Goal: Information Seeking & Learning: Learn about a topic

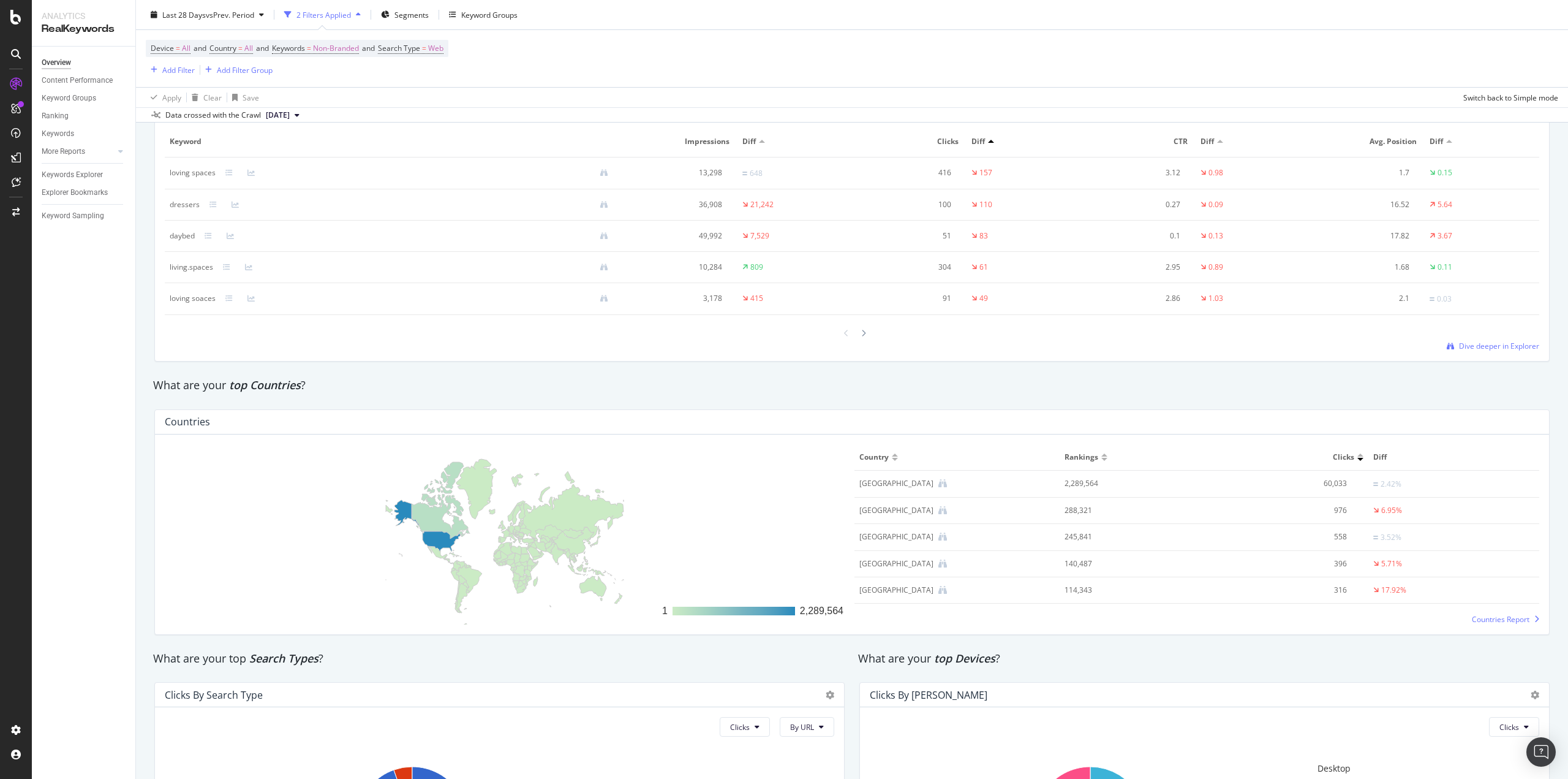
scroll to position [1348, 0]
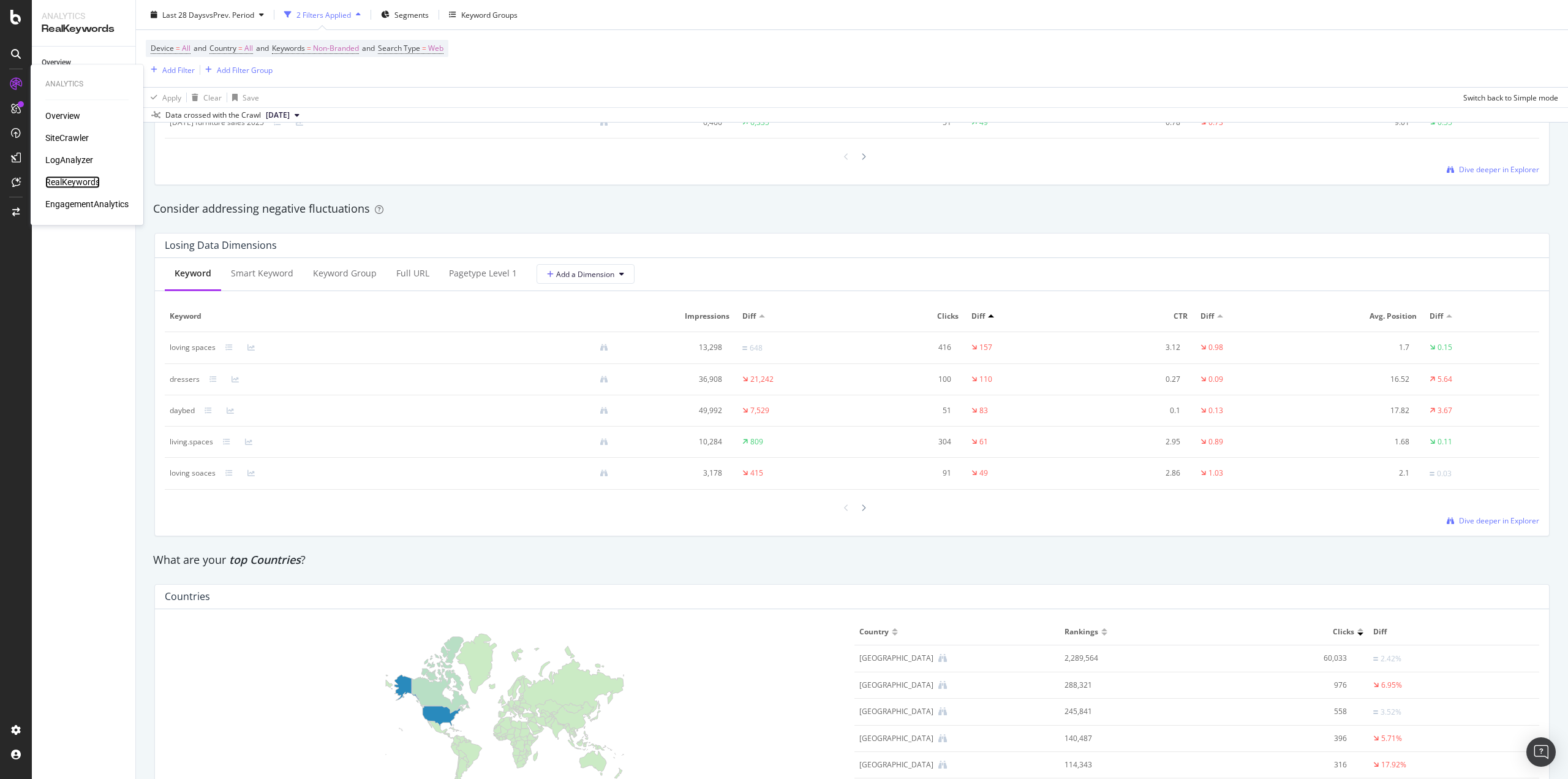
click at [88, 182] on div "RealKeywords" at bounding box center [72, 182] width 55 height 12
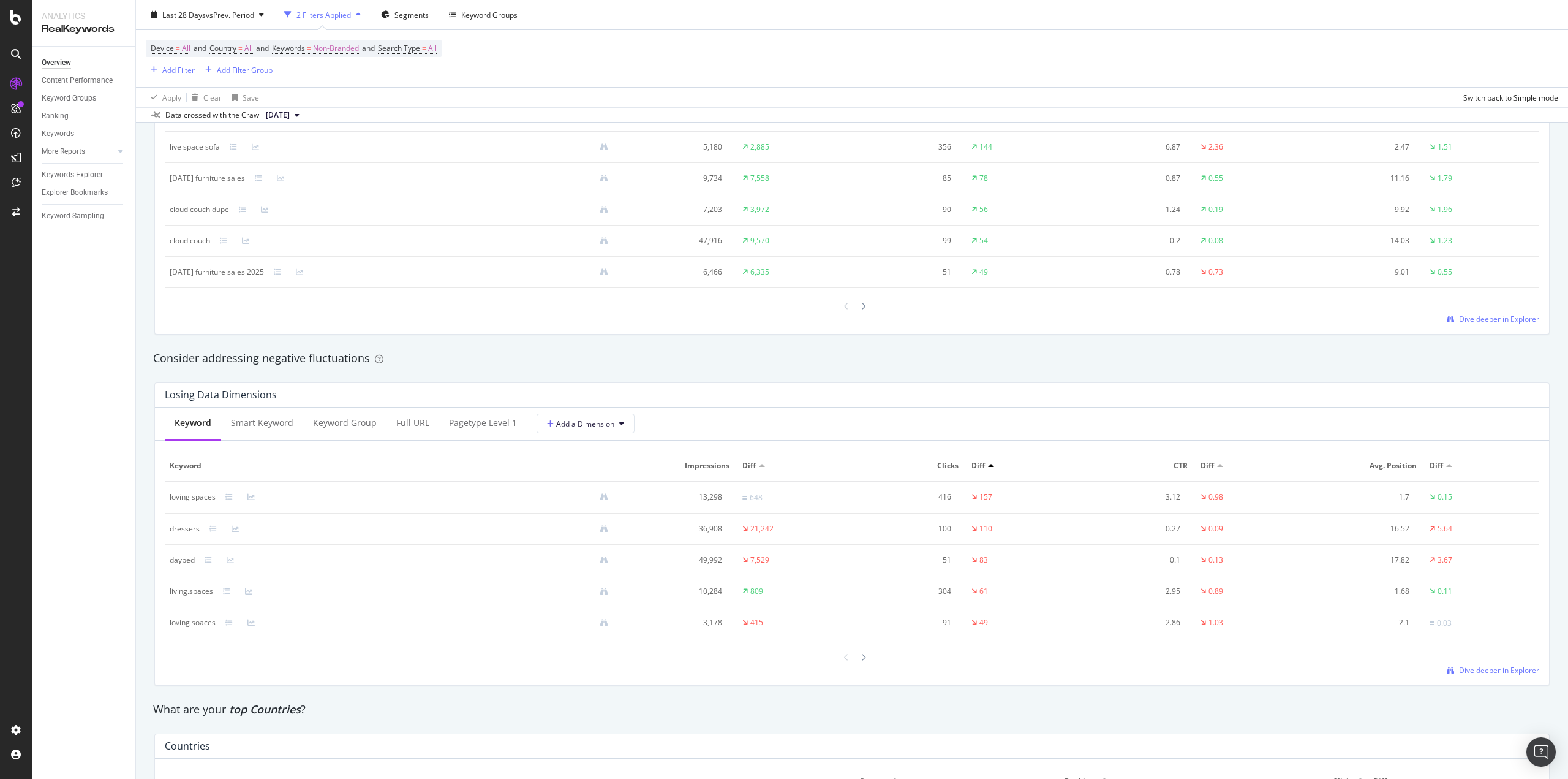
scroll to position [1363, 0]
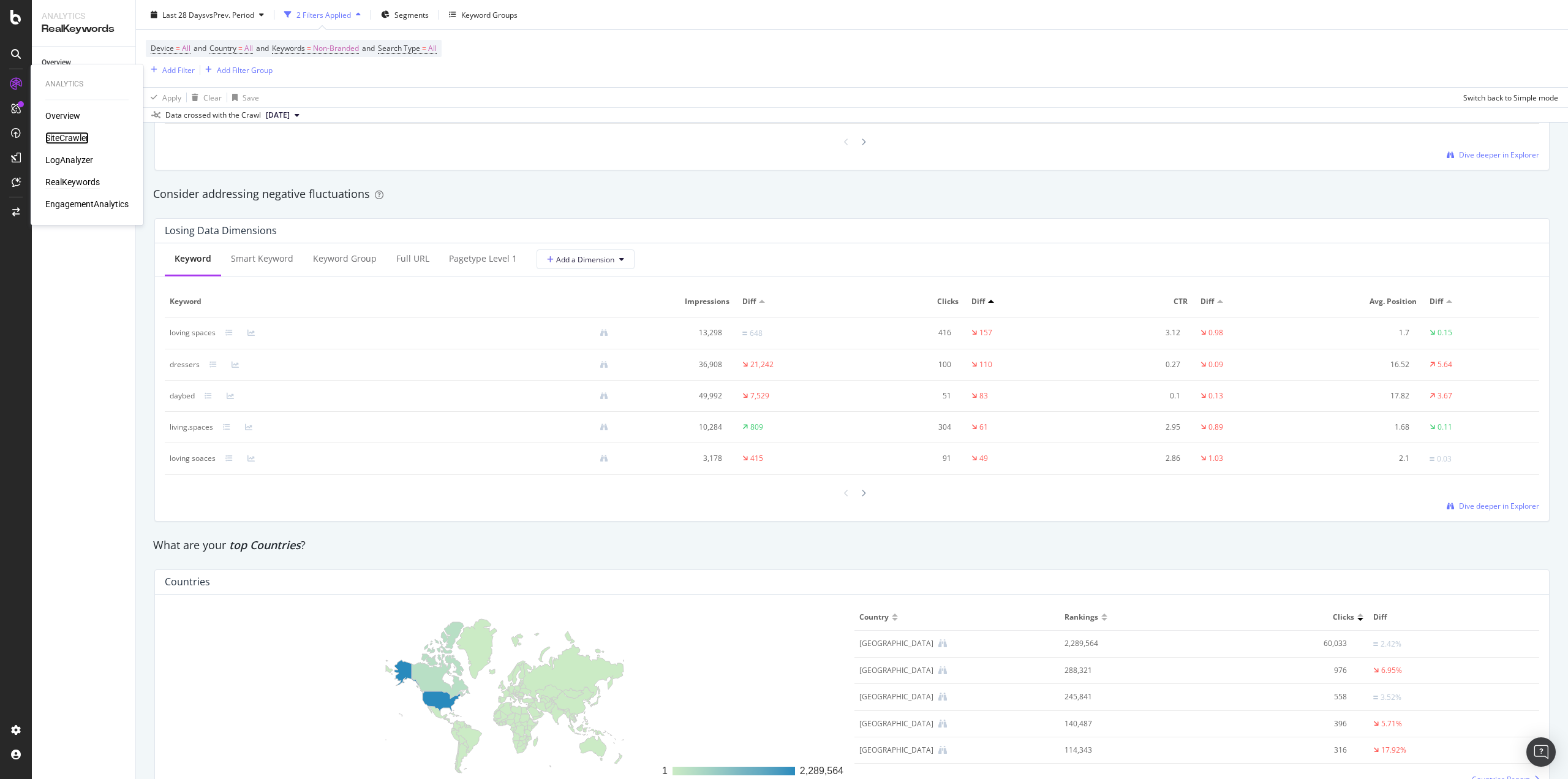
click at [80, 136] on div "SiteCrawler" at bounding box center [66, 138] width 43 height 12
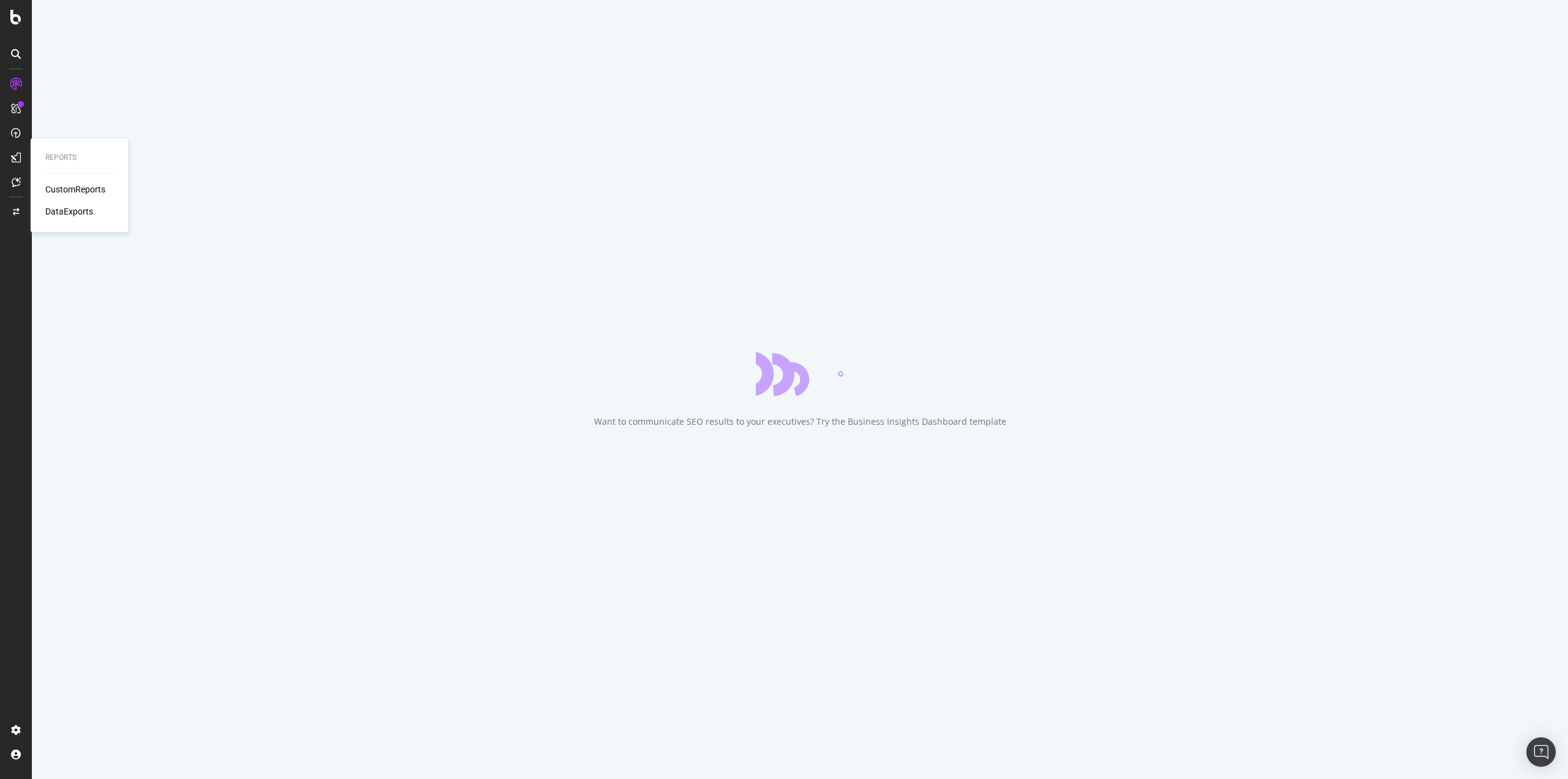
click at [79, 190] on div "CustomReports" at bounding box center [75, 189] width 60 height 12
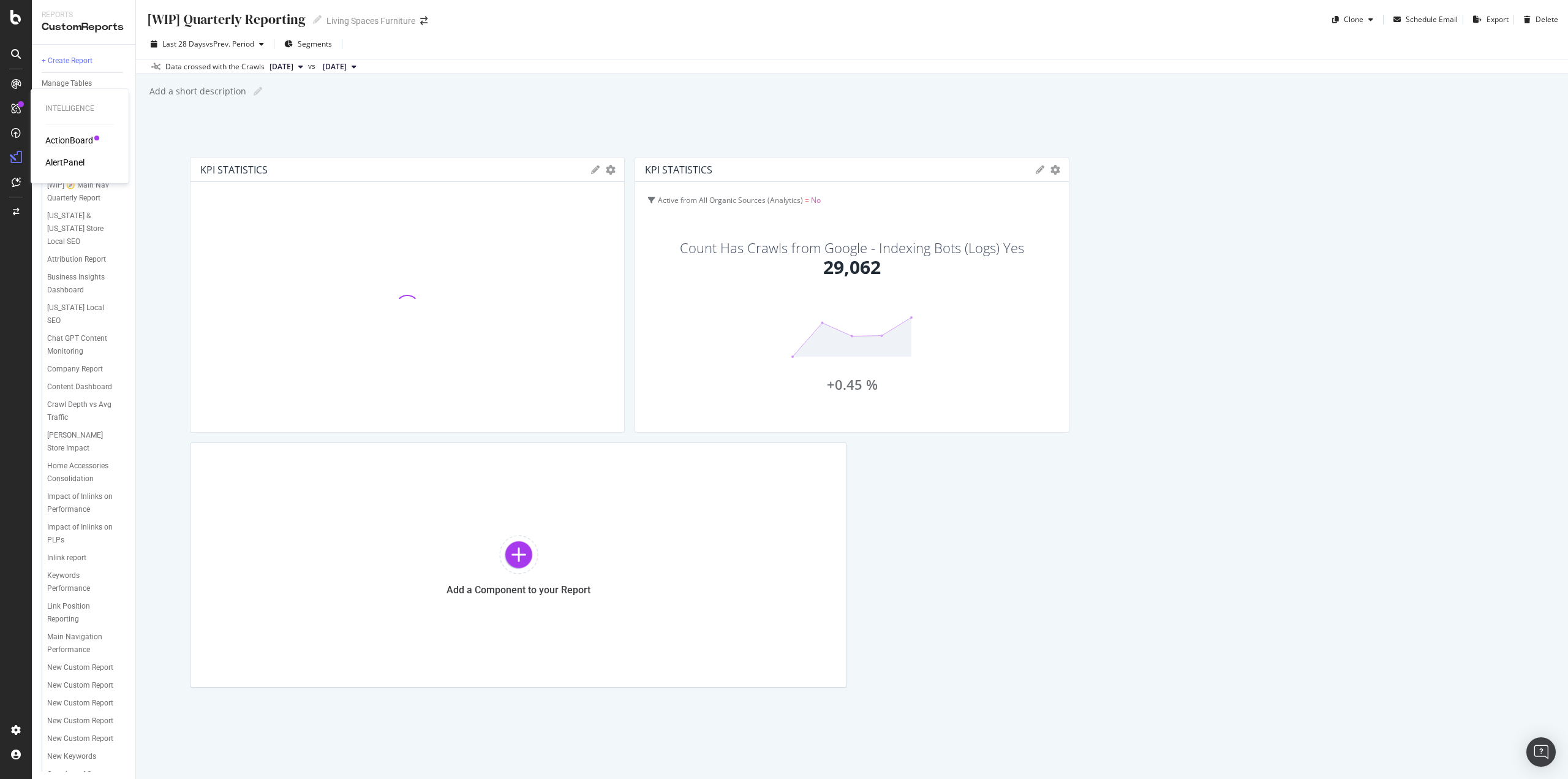
click at [64, 141] on div "ActionBoard" at bounding box center [69, 140] width 48 height 12
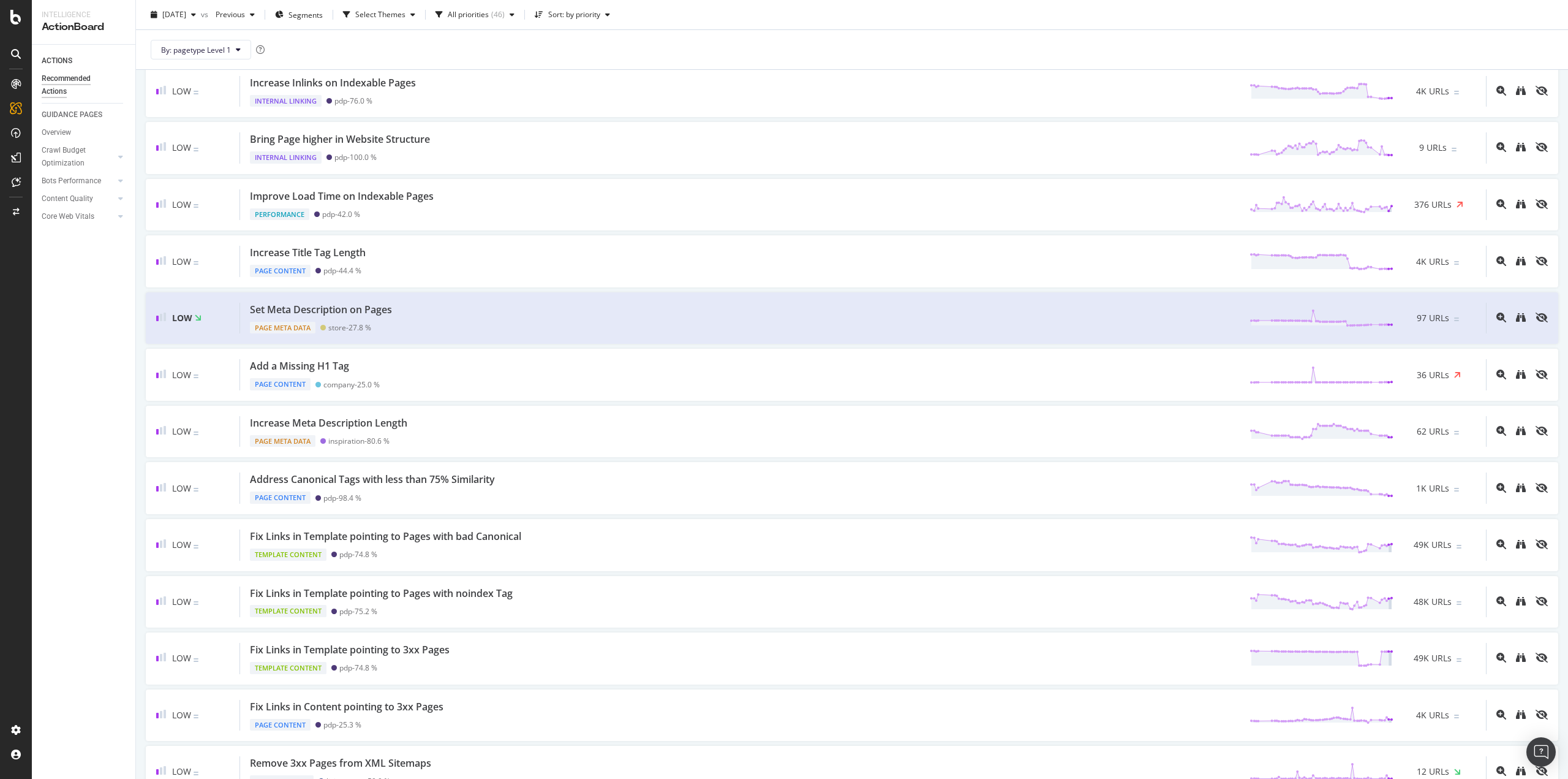
scroll to position [551, 0]
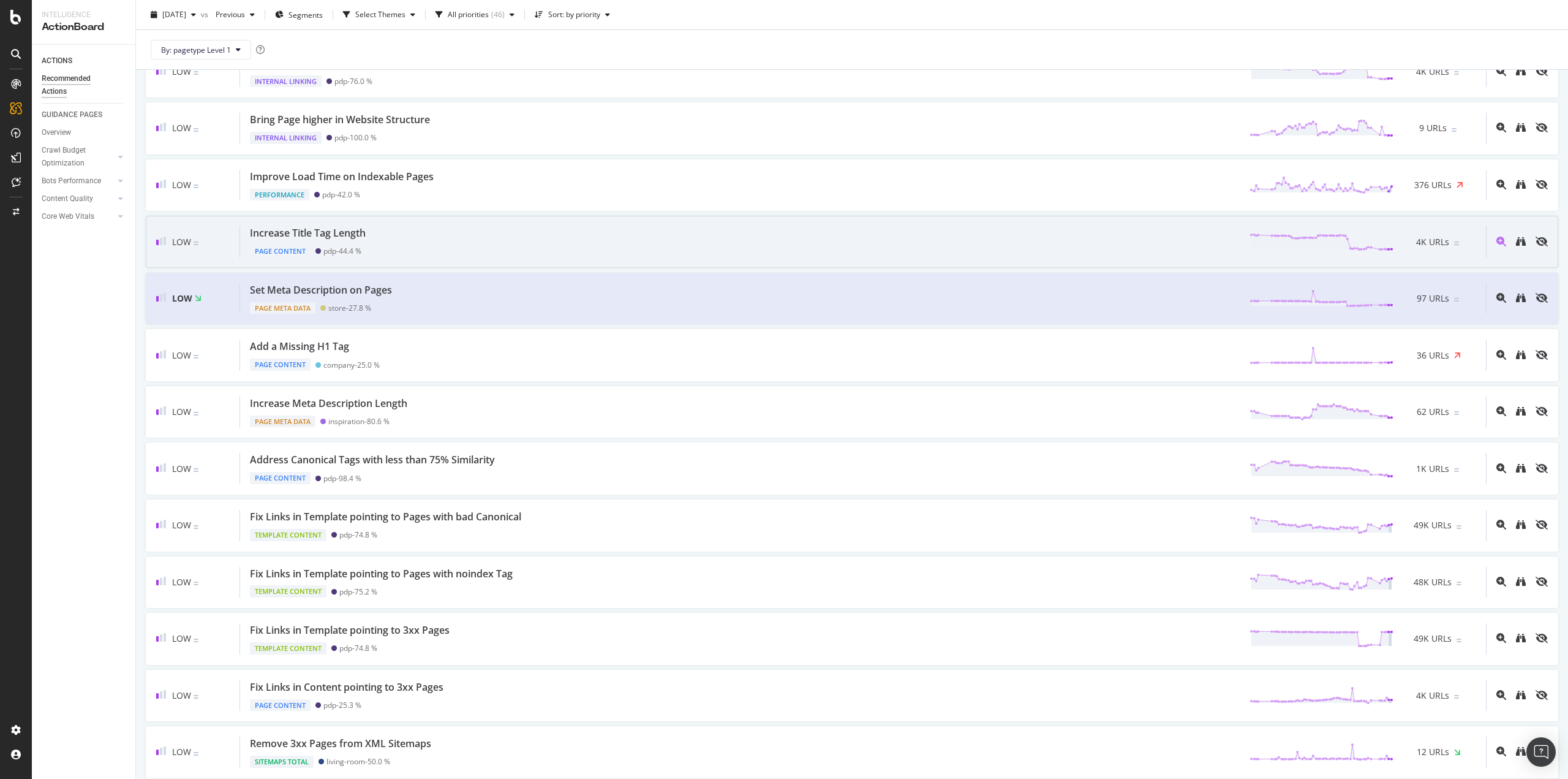
click at [349, 228] on div "Increase Title Tag Length" at bounding box center [308, 233] width 116 height 14
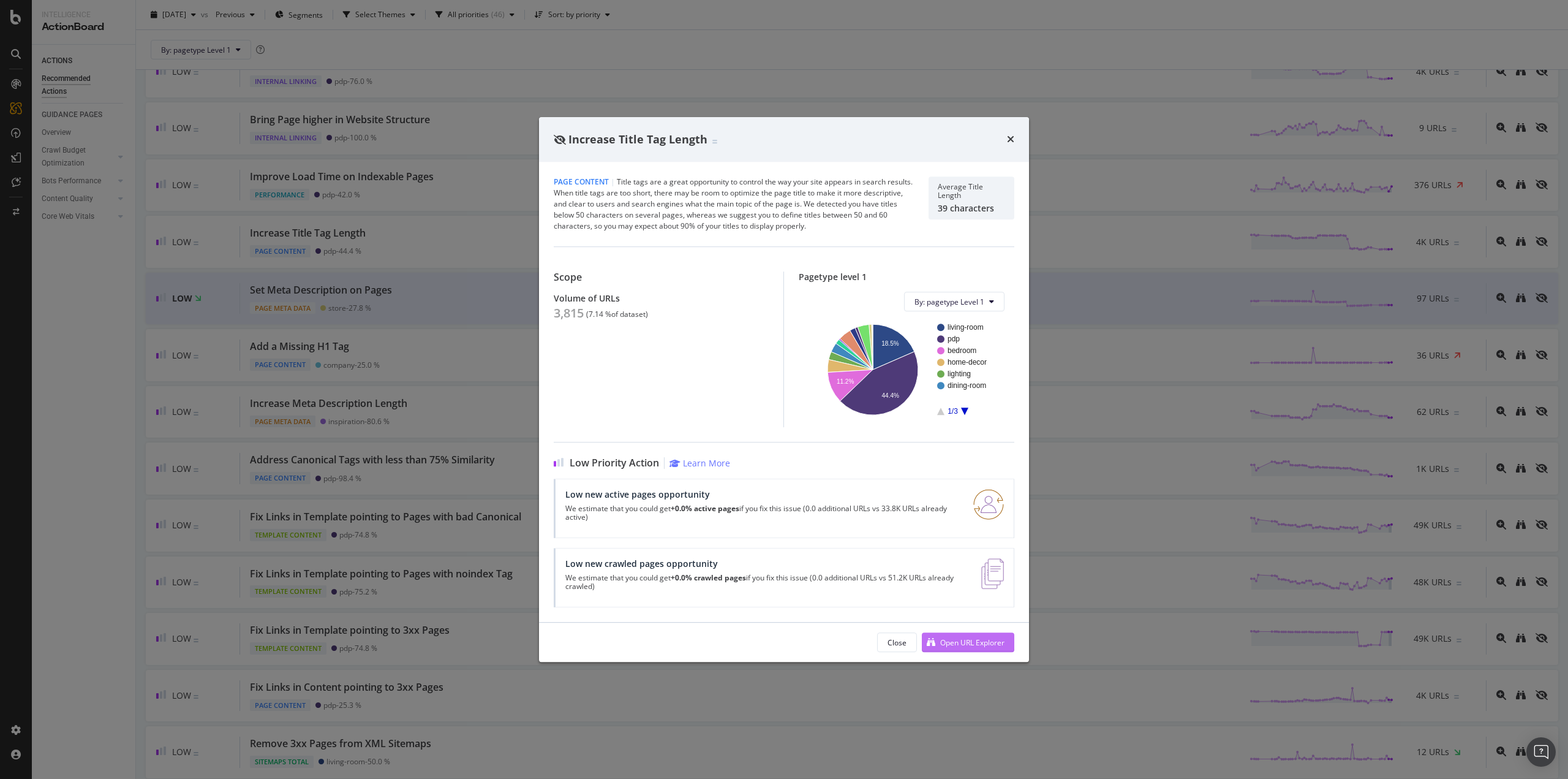
click at [979, 643] on div "Open URL Explorer" at bounding box center [972, 643] width 65 height 11
